Goal: Transaction & Acquisition: Purchase product/service

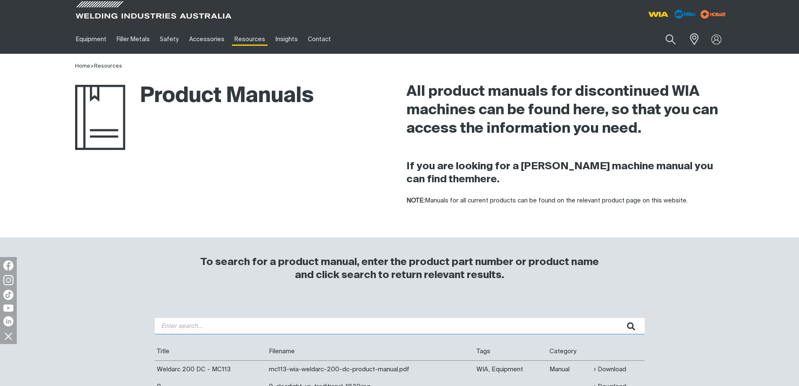
click at [171, 330] on input "search" at bounding box center [400, 326] width 490 height 16
type input "w56"
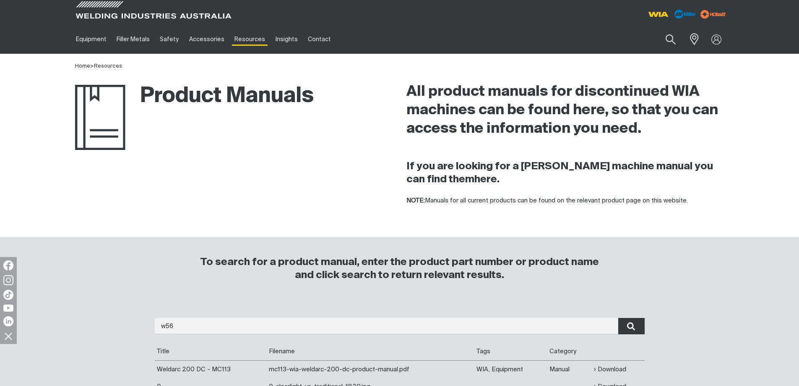
click at [634, 330] on icon "submit" at bounding box center [631, 326] width 8 height 11
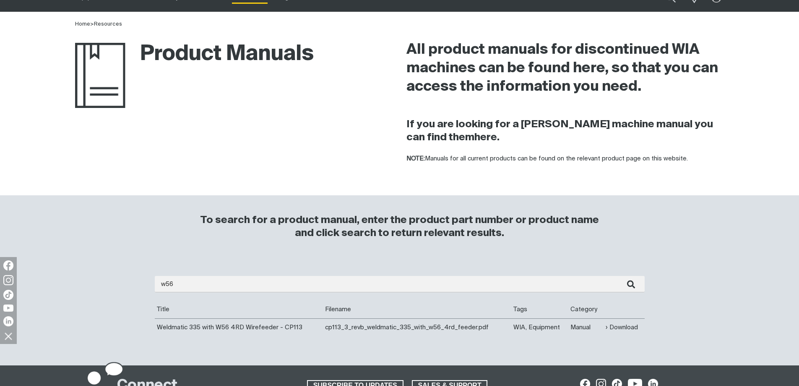
scroll to position [84, 0]
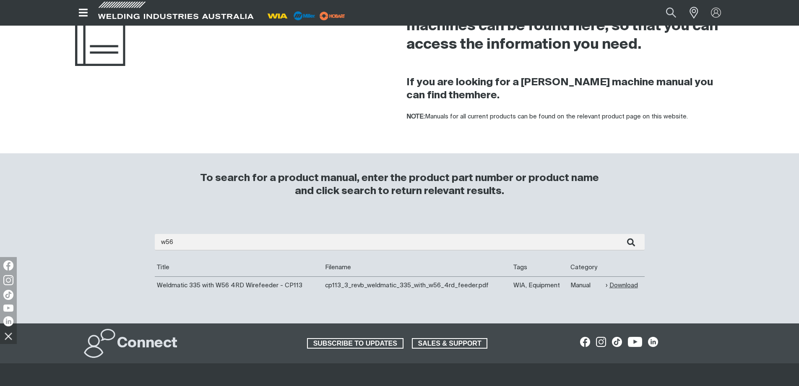
click at [624, 285] on link "Download" at bounding box center [622, 285] width 32 height 10
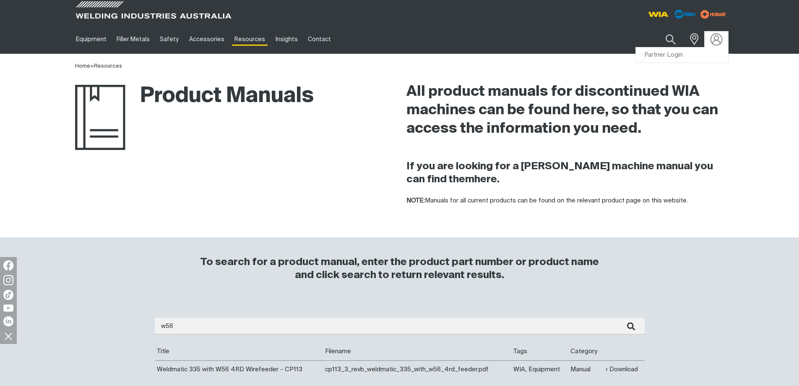
click at [712, 37] on img at bounding box center [716, 39] width 12 height 12
click at [702, 54] on link "Partner Login" at bounding box center [682, 55] width 92 height 16
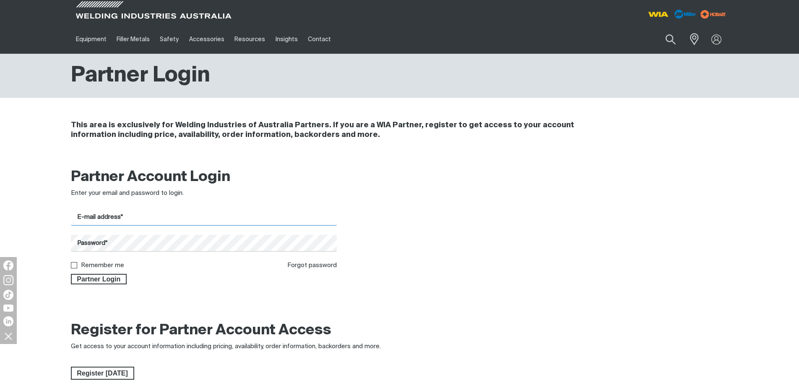
type input "[EMAIL_ADDRESS][DOMAIN_NAME]"
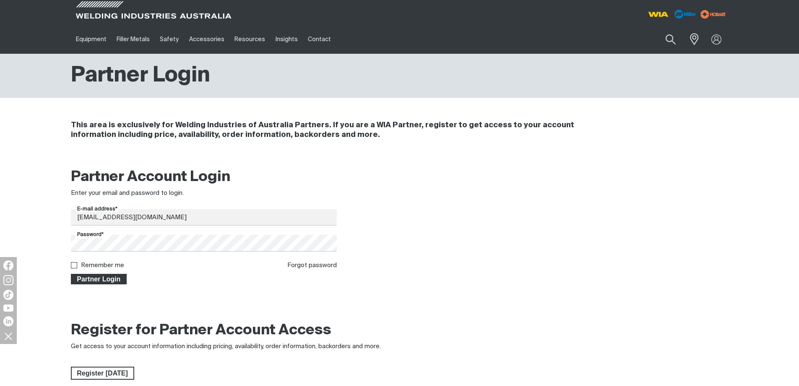
click at [91, 279] on span "Partner Login" at bounding box center [99, 279] width 55 height 11
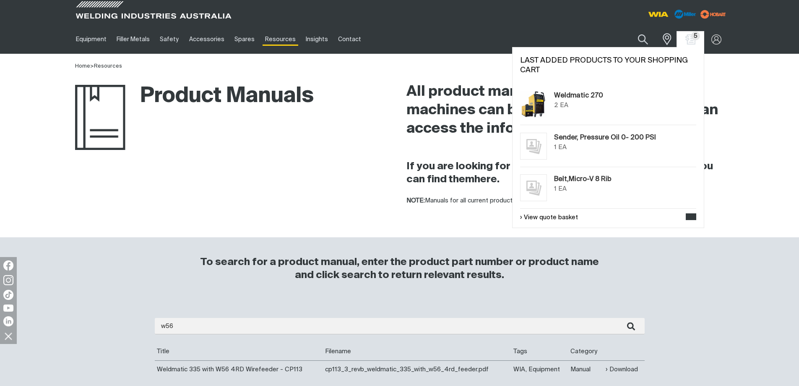
click at [694, 39] on span "5" at bounding box center [696, 35] width 9 height 9
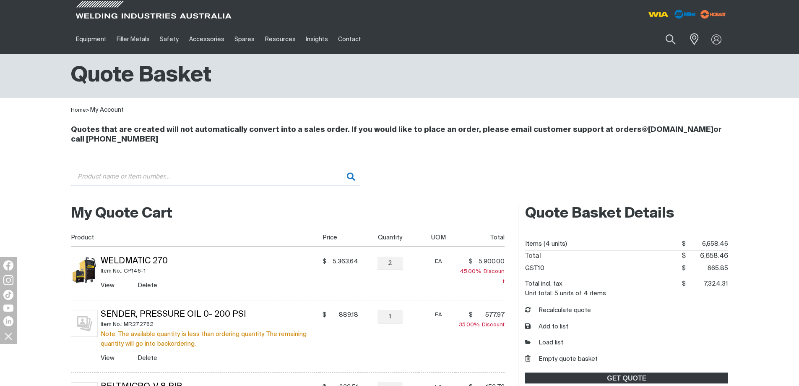
click at [134, 180] on input "Search" at bounding box center [215, 176] width 289 height 19
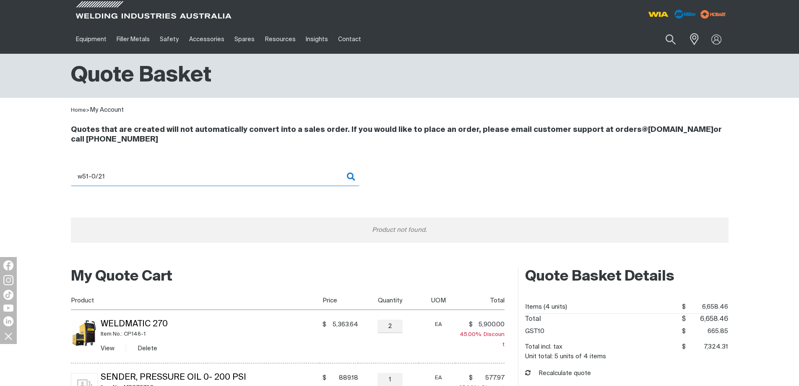
type input "w51-0/21"
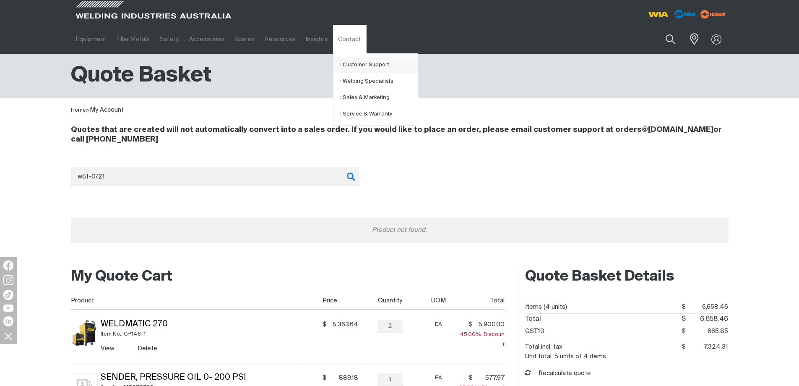
click at [348, 65] on link "Customer Support" at bounding box center [379, 65] width 78 height 16
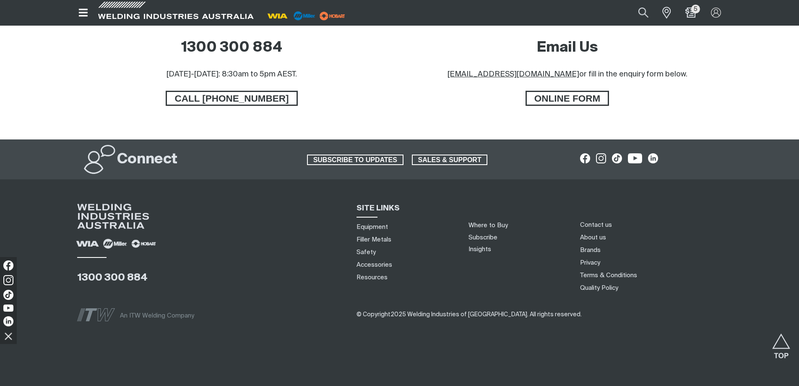
scroll to position [494, 0]
